Goal: Check status: Check status

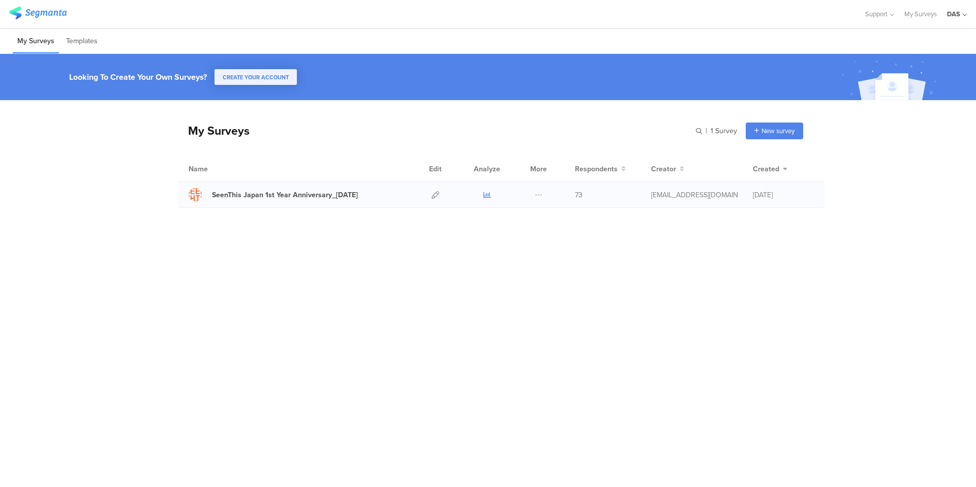
click at [487, 198] on icon at bounding box center [488, 195] width 8 height 8
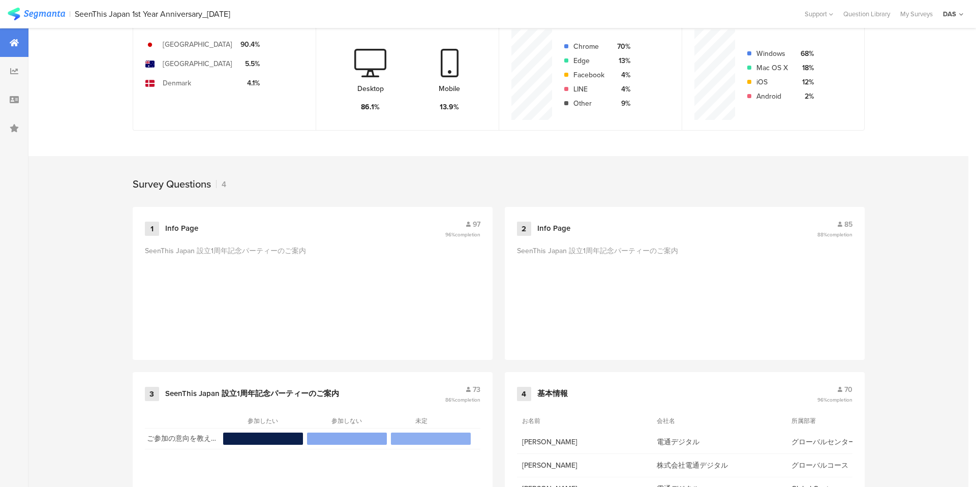
scroll to position [334, 0]
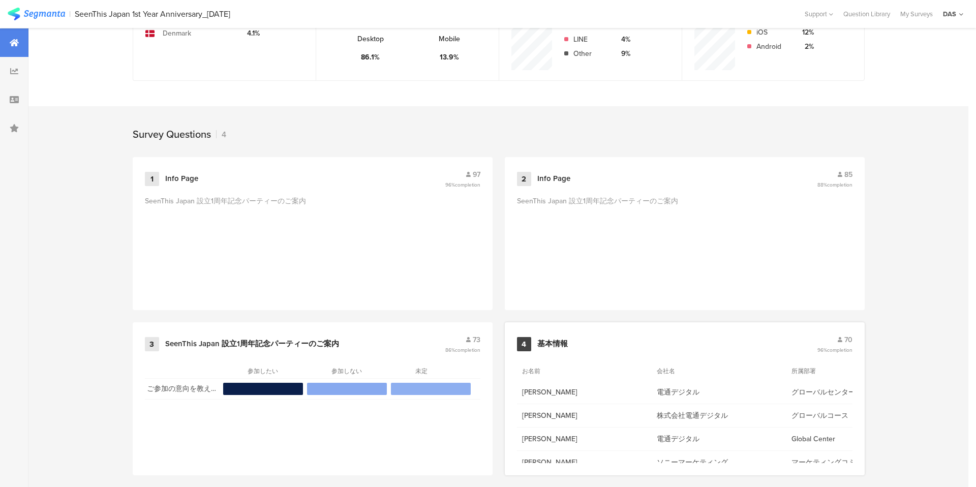
click at [847, 337] on span "70" at bounding box center [849, 340] width 8 height 11
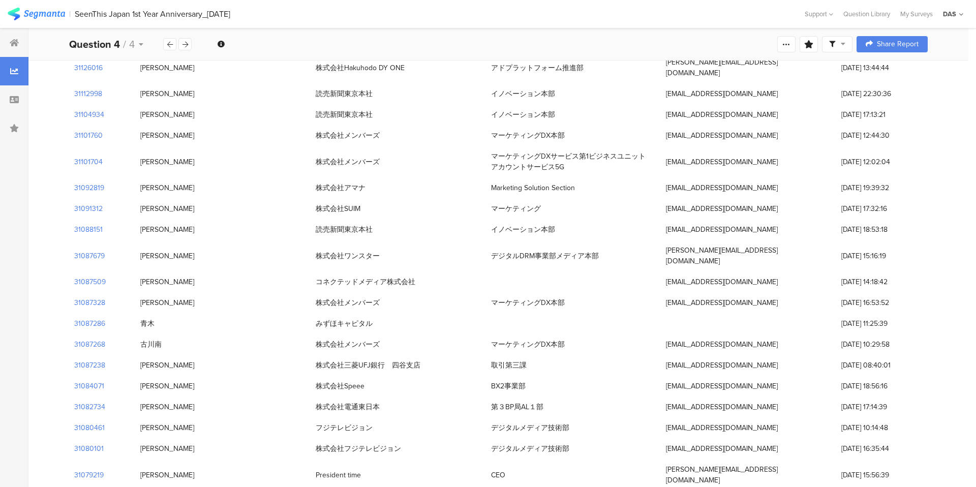
scroll to position [368, 0]
